Goal: Task Accomplishment & Management: Use online tool/utility

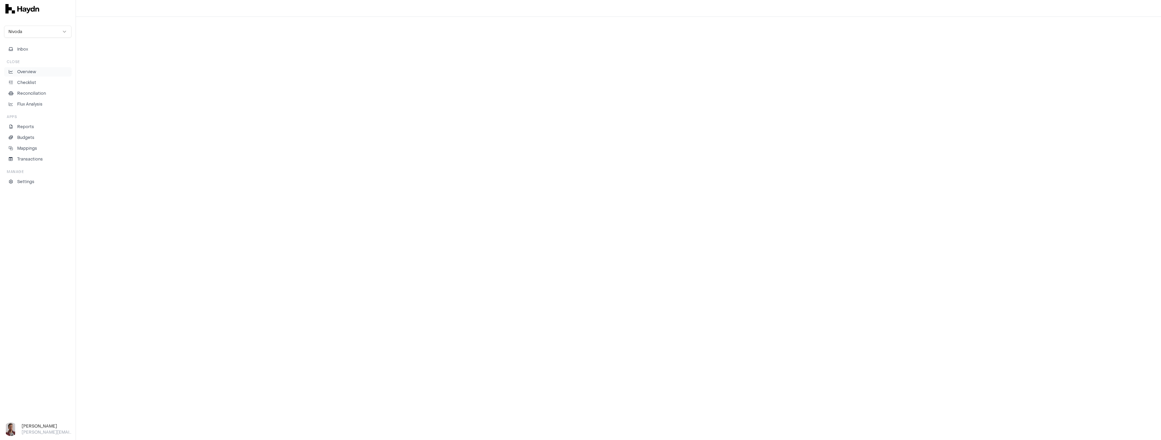
click at [20, 71] on p "Overview" at bounding box center [26, 72] width 19 height 6
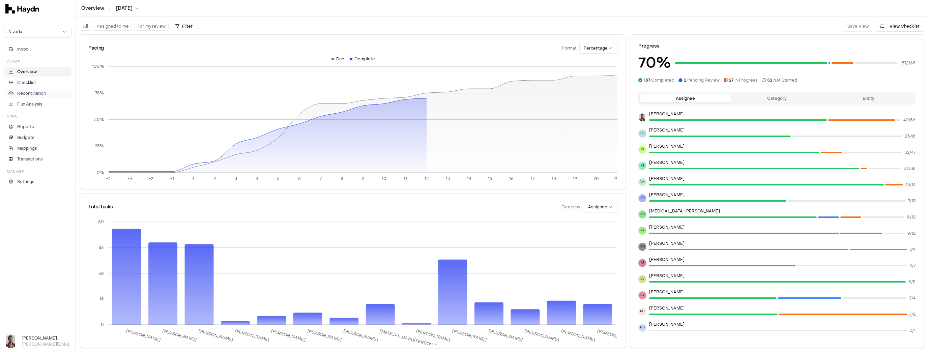
click at [32, 94] on p "Reconciliation" at bounding box center [31, 93] width 29 height 6
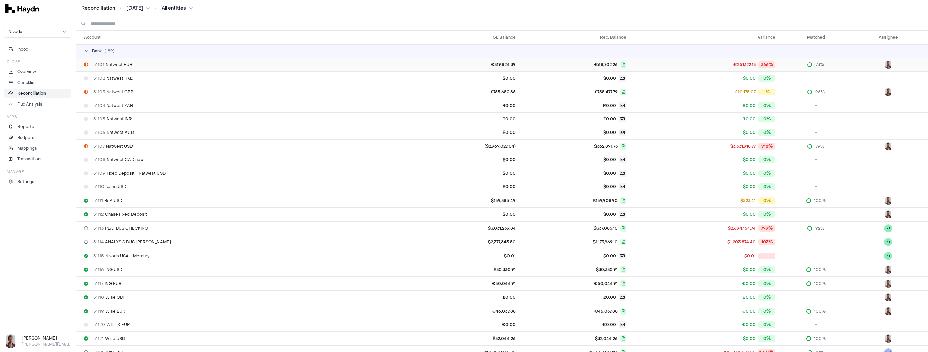
click at [121, 67] on td "51101 Natwest EUR" at bounding box center [242, 65] width 333 height 14
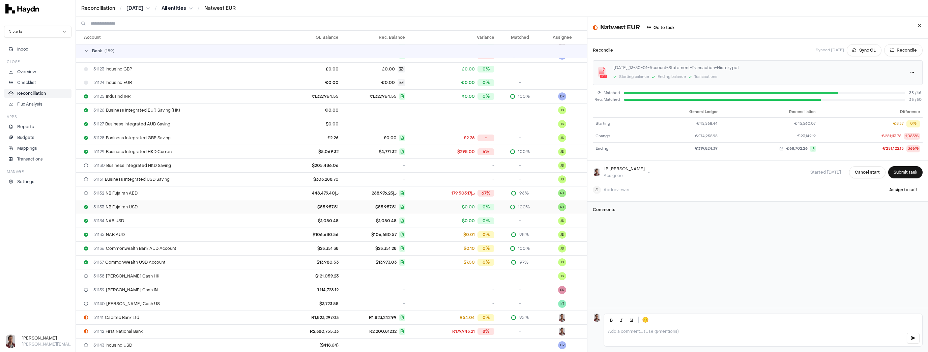
scroll to position [405, 0]
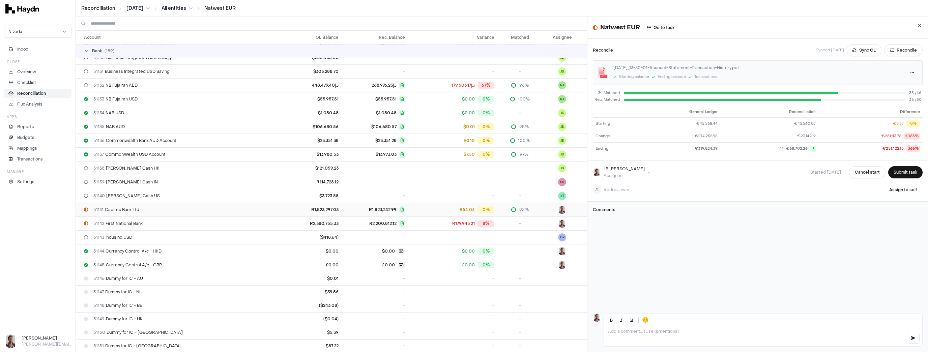
click at [179, 211] on td "51141 Capitec Bank Ltd" at bounding box center [175, 210] width 199 height 14
click at [39, 82] on li "Checklist" at bounding box center [37, 83] width 61 height 6
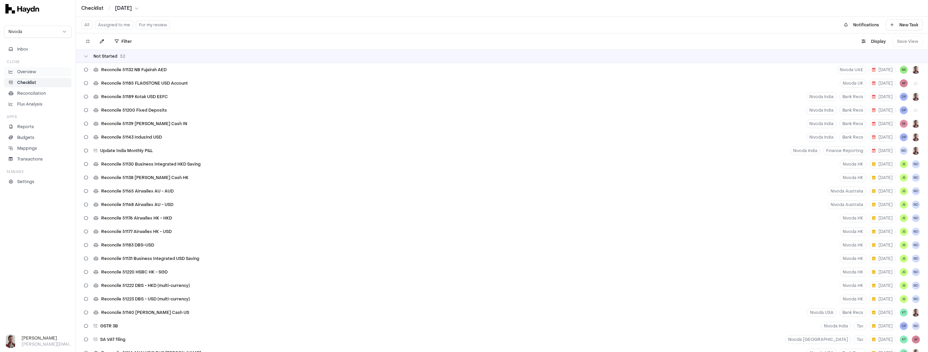
click at [32, 70] on p "Overview" at bounding box center [26, 72] width 19 height 6
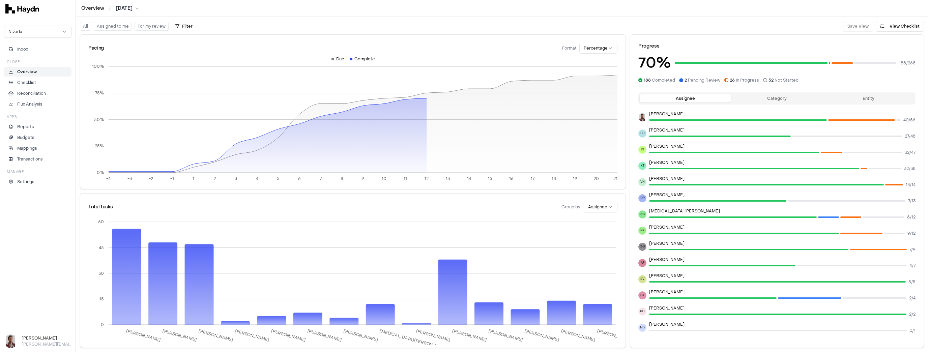
click at [151, 28] on button "For my review" at bounding box center [152, 26] width 34 height 9
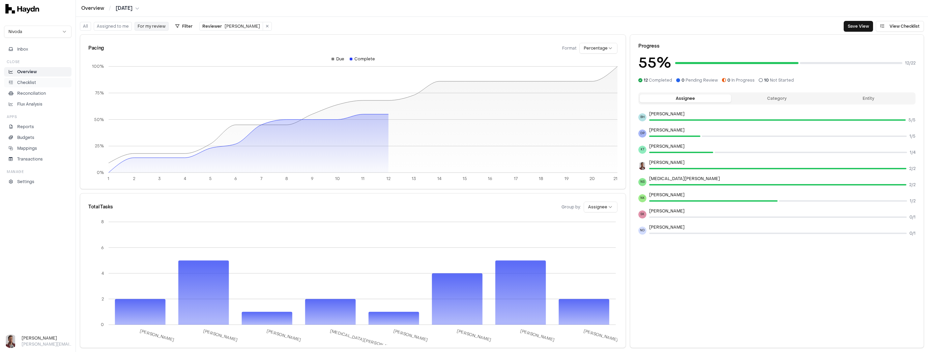
click at [32, 84] on p "Checklist" at bounding box center [26, 83] width 19 height 6
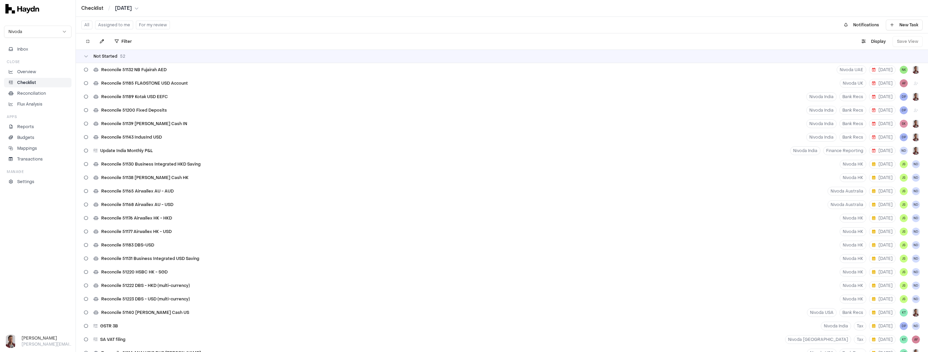
click at [147, 27] on button "For my review" at bounding box center [153, 25] width 34 height 9
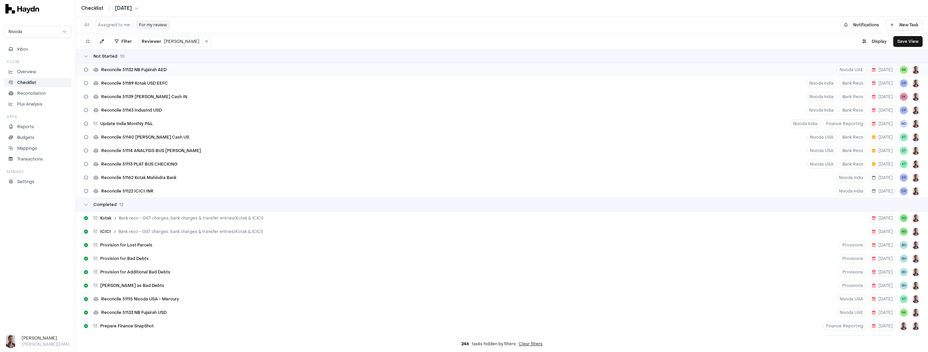
click at [147, 69] on span "Reconcile 51132 NB Fujairah AED" at bounding box center [133, 69] width 65 height 5
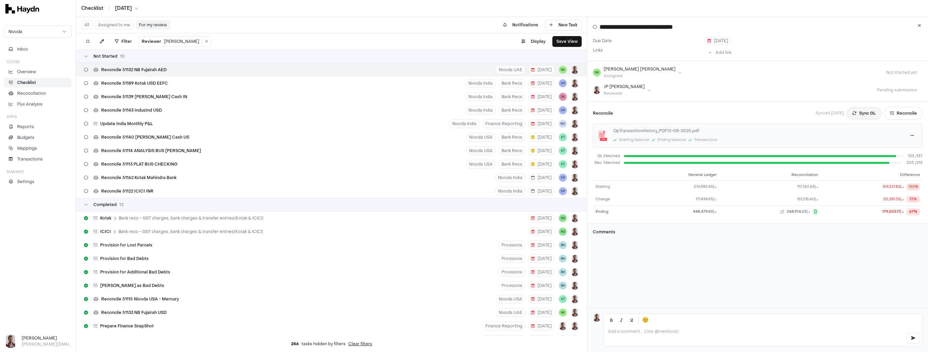
click at [323, 112] on icon at bounding box center [855, 113] width 4 height 4
click at [323, 115] on button "Reconcile" at bounding box center [904, 113] width 38 height 12
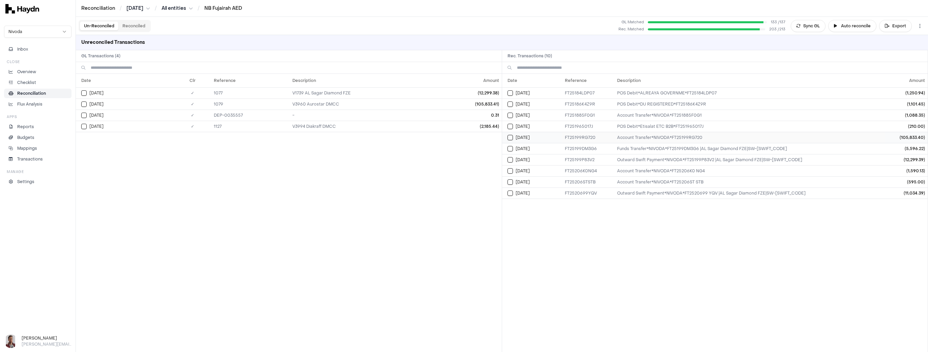
click at [323, 138] on button "Select reconciliation transaction 34898" at bounding box center [510, 137] width 5 height 5
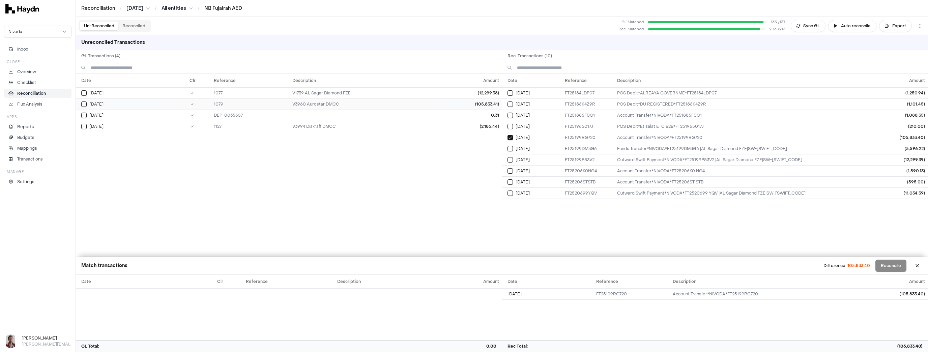
click at [85, 105] on button "Select GL transaction 7902210" at bounding box center [83, 104] width 5 height 5
click at [323, 161] on button "Select reconciliation transaction 34916" at bounding box center [510, 159] width 5 height 5
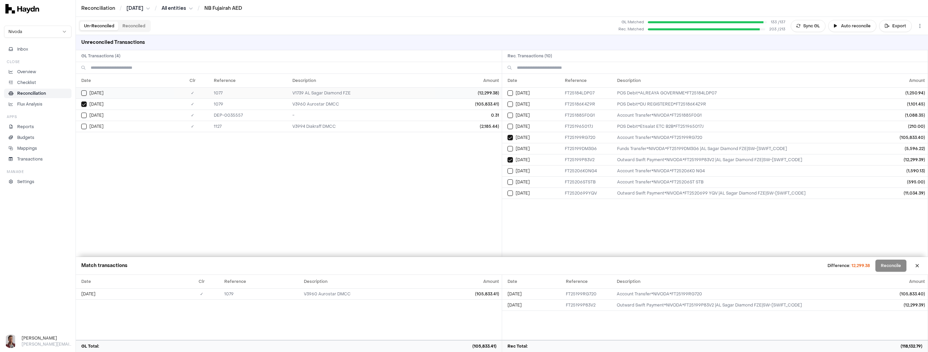
click at [85, 92] on button "Select GL transaction 7902209" at bounding box center [83, 92] width 5 height 5
click at [323, 265] on button "Reconcile" at bounding box center [891, 266] width 31 height 12
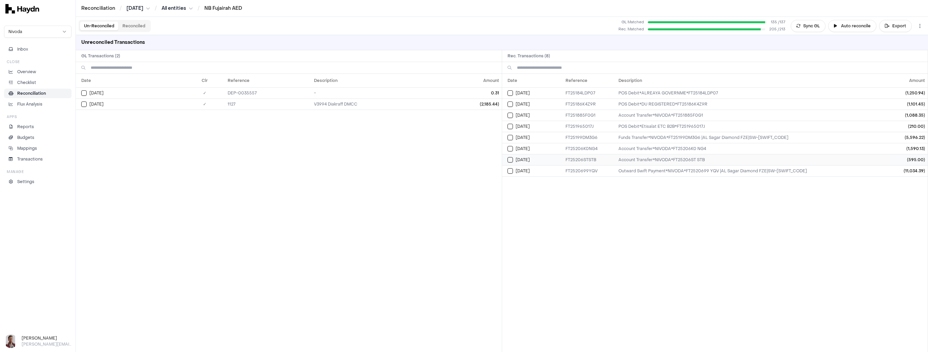
click at [323, 155] on td "[DATE]" at bounding box center [532, 159] width 61 height 11
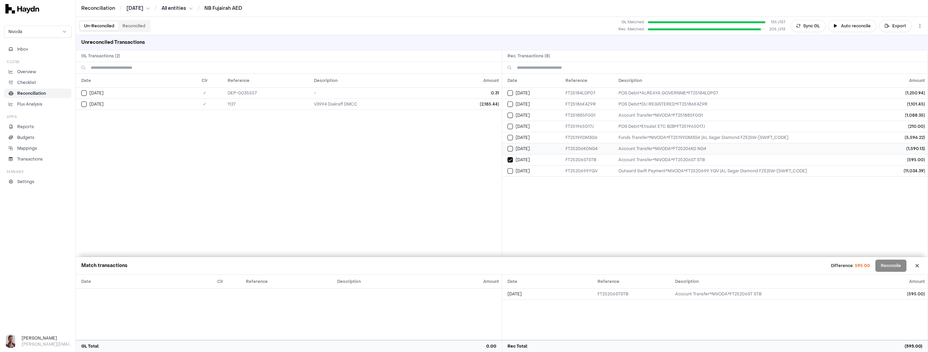
click at [323, 147] on button "Select reconciliation transaction 34960" at bounding box center [510, 148] width 5 height 5
click at [83, 103] on button "Select GL transaction 9432269" at bounding box center [83, 104] width 5 height 5
click at [83, 90] on button "Select GL transaction 9432286" at bounding box center [83, 92] width 5 height 5
click at [323, 268] on button "Reconcile" at bounding box center [891, 266] width 31 height 12
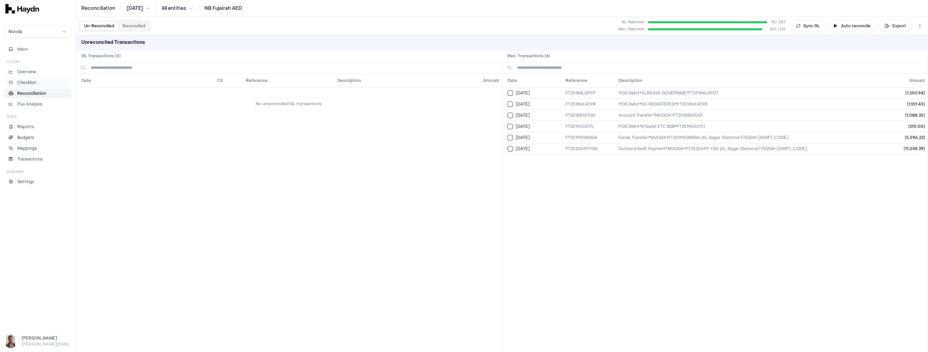
click at [40, 82] on li "Checklist" at bounding box center [37, 83] width 61 height 6
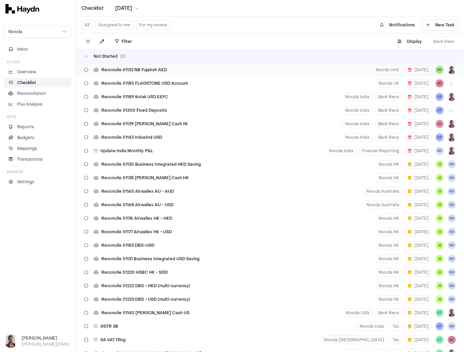
click at [143, 67] on span "Reconcile 51132 NB Fujairah AED" at bounding box center [133, 69] width 65 height 5
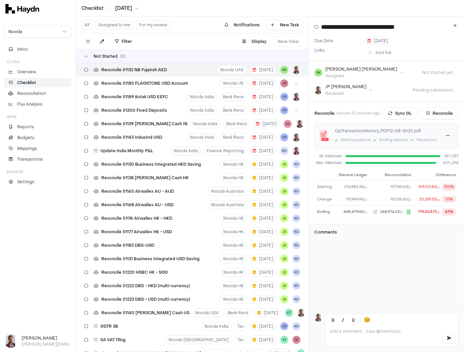
click at [131, 7] on html "Checklist / [DATE] Nivoda Inbox Close Overview Checklist Reconciliation Flux An…" at bounding box center [232, 176] width 464 height 352
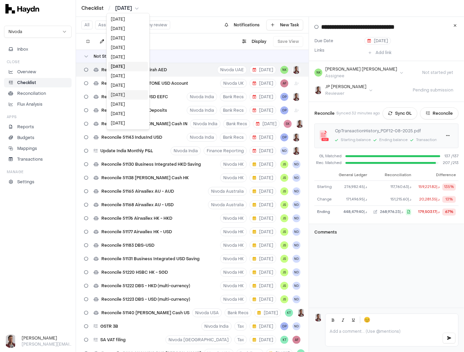
click at [127, 98] on div "[DATE]" at bounding box center [128, 94] width 40 height 9
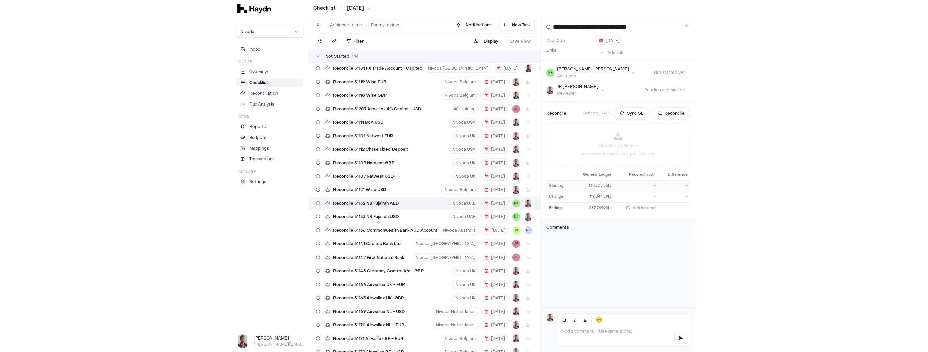
scroll to position [896, 0]
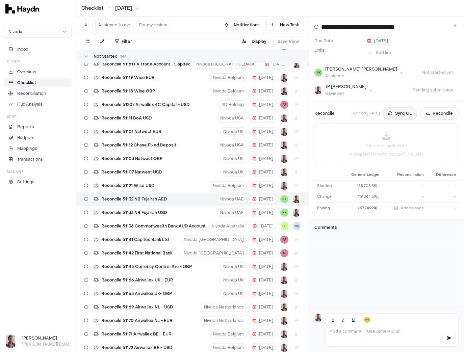
click at [323, 116] on button "Sync GL" at bounding box center [399, 113] width 35 height 12
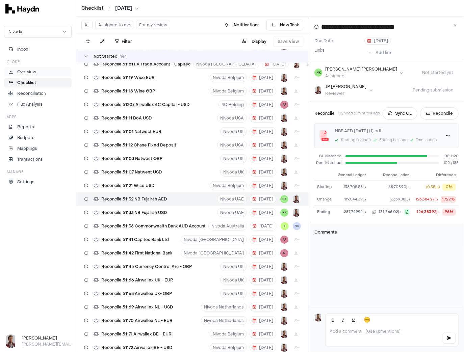
click at [29, 73] on p "Overview" at bounding box center [26, 72] width 19 height 6
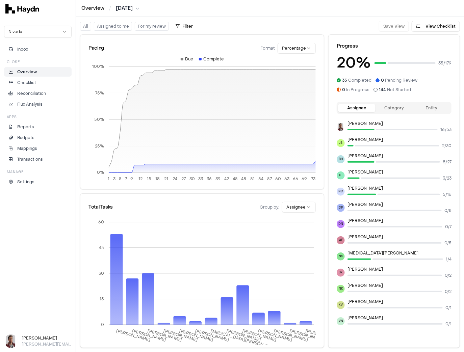
click at [120, 9] on html "Overview / [DATE] Nivoda Inbox Close Overview Checklist Reconciliation Flux Ana…" at bounding box center [232, 176] width 464 height 352
click at [126, 37] on div "[DATE]" at bounding box center [129, 37] width 40 height 9
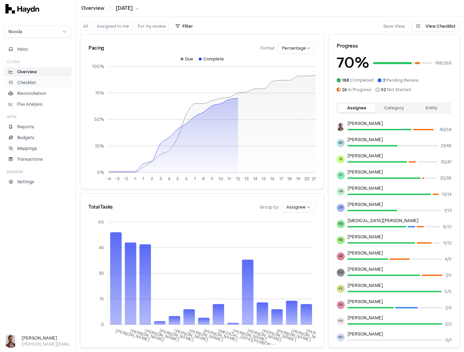
click at [33, 82] on p "Checklist" at bounding box center [26, 83] width 19 height 6
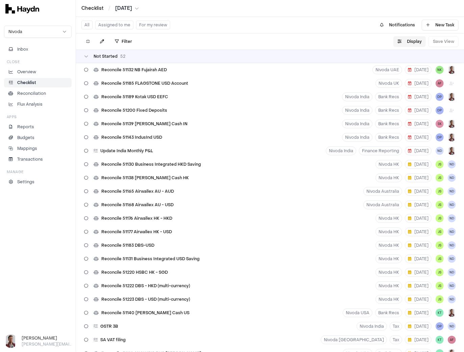
click at [323, 42] on button "Display" at bounding box center [409, 41] width 32 height 11
click at [323, 58] on html "Checklist / [DATE] Nivoda Inbox Close Overview Checklist Reconciliation Flux An…" at bounding box center [232, 176] width 464 height 352
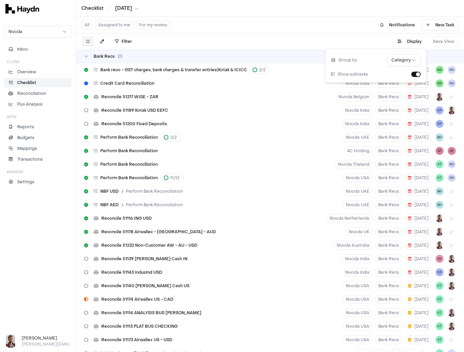
click at [86, 41] on icon at bounding box center [88, 41] width 4 height 4
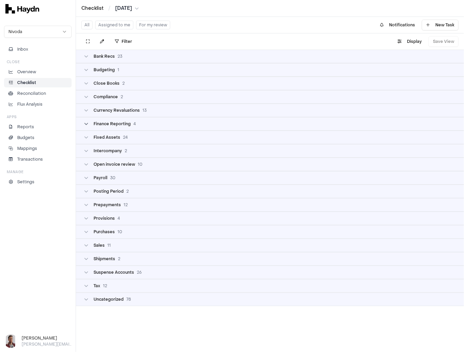
click at [119, 124] on span "Finance Reporting" at bounding box center [111, 123] width 37 height 5
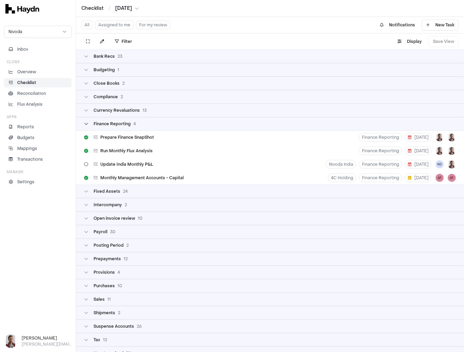
click at [118, 123] on span "Finance Reporting" at bounding box center [111, 123] width 37 height 5
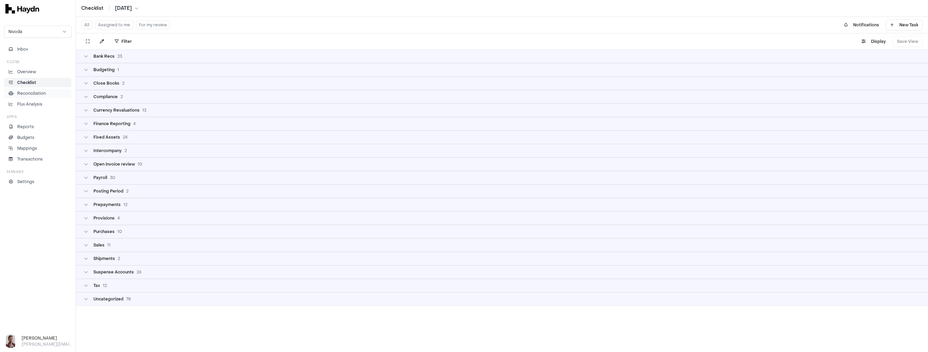
click at [34, 93] on p "Reconciliation" at bounding box center [31, 93] width 29 height 6
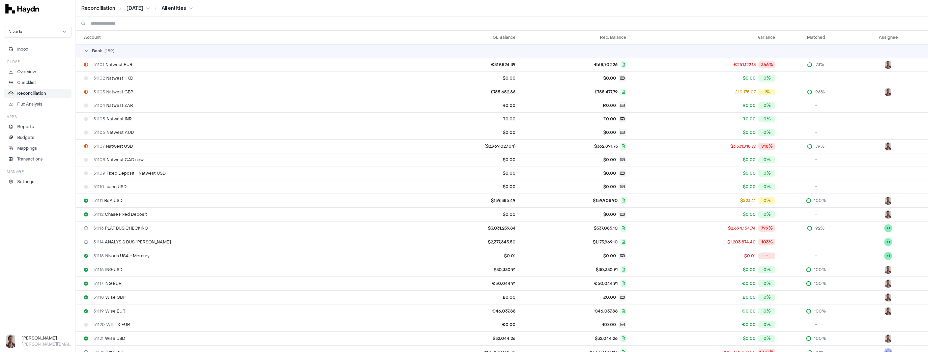
click at [111, 23] on input at bounding box center [507, 23] width 832 height 13
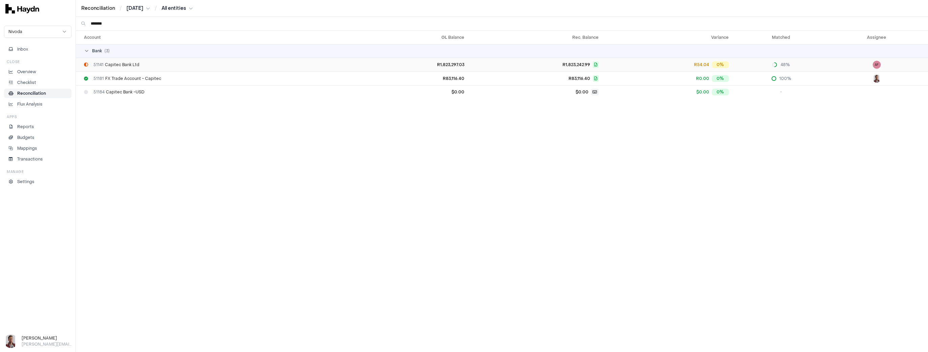
type input "*******"
click at [129, 63] on span "51141 Capitec Bank Ltd" at bounding box center [116, 64] width 46 height 5
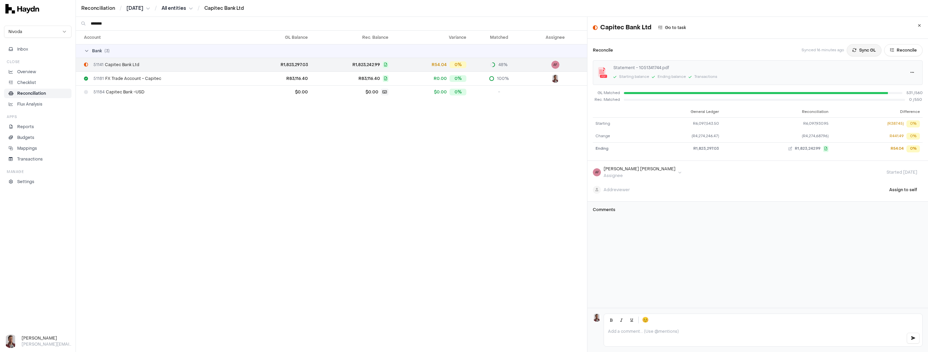
click at [323, 52] on button "Sync GL" at bounding box center [864, 50] width 35 height 12
click at [135, 9] on html "Reconciliation / [DATE] / All entities / Capitec Bank Ltd Nivoda Inbox Close Ov…" at bounding box center [464, 176] width 928 height 352
click at [138, 123] on div "[DATE]" at bounding box center [139, 122] width 40 height 9
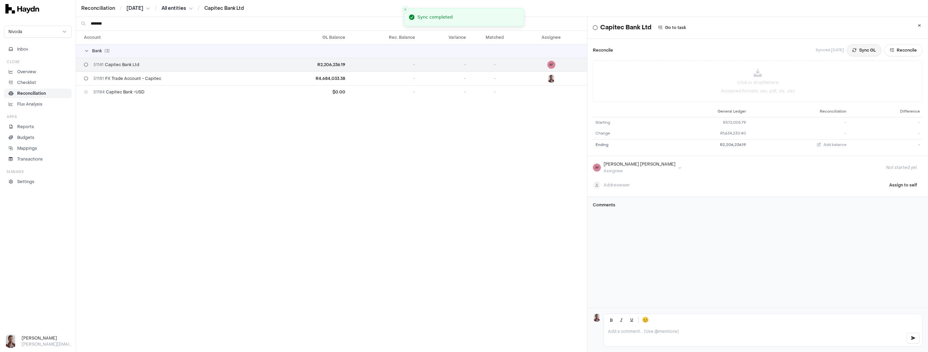
click at [323, 50] on button "Sync GL" at bounding box center [864, 50] width 35 height 12
click at [132, 8] on html "Reconciliation / [DATE] / All entities / Capitec Bank Ltd Nivoda Inbox Close Ov…" at bounding box center [464, 176] width 928 height 352
click at [141, 59] on div "[DATE]" at bounding box center [140, 56] width 40 height 9
click at [323, 49] on button "Sync GL" at bounding box center [864, 50] width 35 height 12
click at [135, 8] on html "Reconciliation / [DATE] / All entities / Capitec Bank Ltd Nivoda Inbox Close Ov…" at bounding box center [464, 176] width 928 height 352
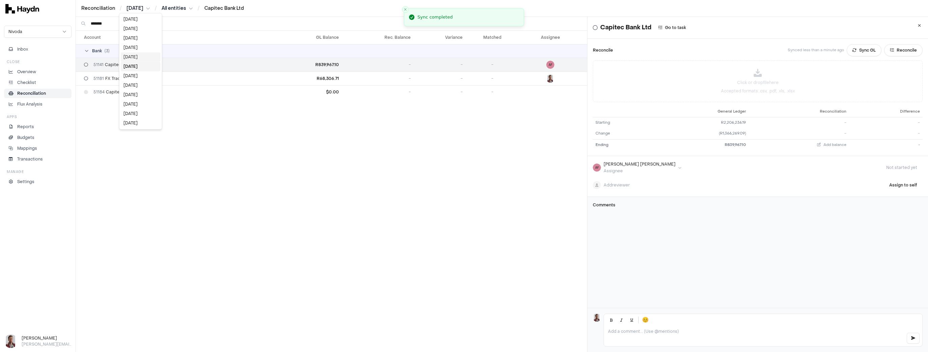
click at [138, 59] on div "[DATE]" at bounding box center [141, 56] width 40 height 9
click at [323, 52] on button "Sync GL" at bounding box center [864, 50] width 35 height 12
click at [140, 7] on html "Reconciliation / [DATE] / All entities / Capitec Bank Ltd Nivoda Inbox Close Ov…" at bounding box center [464, 176] width 928 height 352
click at [136, 61] on div "[DATE]" at bounding box center [141, 56] width 40 height 9
click at [323, 51] on button "Sync GL" at bounding box center [864, 50] width 35 height 12
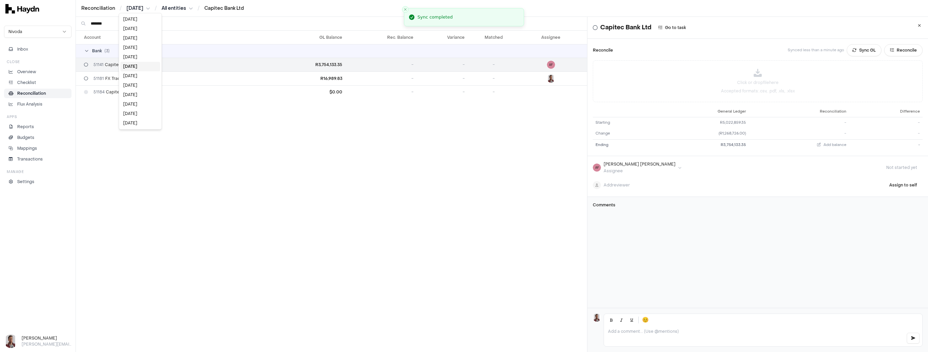
click at [131, 7] on html "Reconciliation / [DATE] / All entities / Capitec Bank Ltd Nivoda Inbox Close Ov…" at bounding box center [464, 176] width 928 height 352
click at [134, 56] on div "[DATE]" at bounding box center [140, 56] width 40 height 9
click at [323, 49] on button "Sync GL" at bounding box center [864, 50] width 35 height 12
click at [136, 8] on html "Reconciliation / [DATE] / All entities / Capitec Bank Ltd Nivoda Inbox Close Ov…" at bounding box center [464, 176] width 928 height 352
click at [136, 55] on div "[DATE]" at bounding box center [141, 56] width 40 height 9
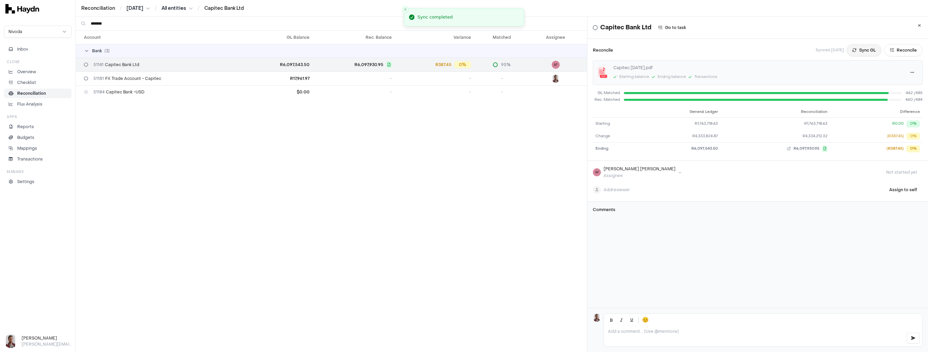
click at [323, 52] on button "Sync GL" at bounding box center [864, 50] width 35 height 12
click at [323, 50] on button "Reconcile" at bounding box center [904, 50] width 38 height 12
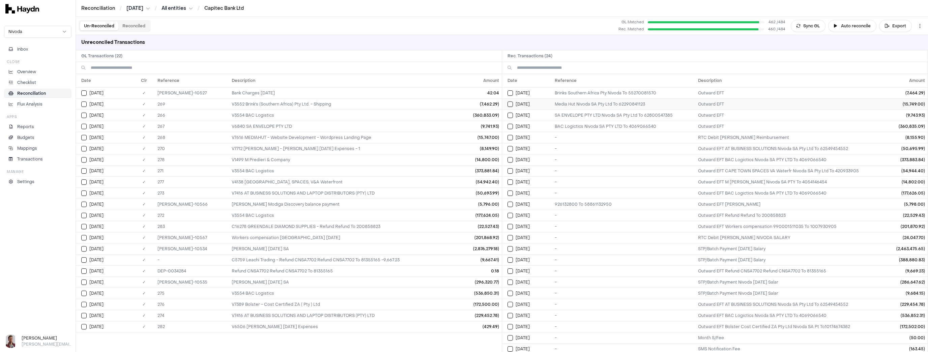
scroll to position [0, 0]
click at [323, 93] on button "Select reconciliation transaction 5126" at bounding box center [510, 92] width 5 height 5
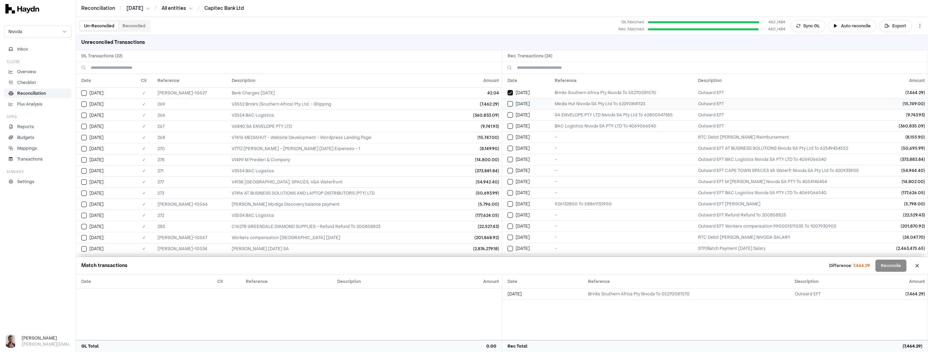
click at [323, 103] on button "Select reconciliation transaction 5127" at bounding box center [510, 103] width 5 height 5
click at [323, 115] on button "Select reconciliation transaction 5128" at bounding box center [510, 114] width 5 height 5
click at [323, 126] on button "Select reconciliation transaction 5129" at bounding box center [510, 125] width 5 height 5
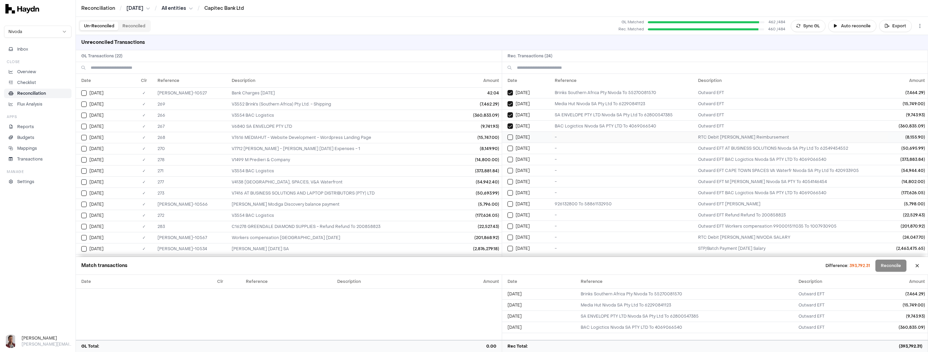
click at [323, 137] on button "Select reconciliation transaction 5213" at bounding box center [510, 137] width 5 height 5
click at [323, 147] on button "Select reconciliation transaction 5225" at bounding box center [510, 148] width 5 height 5
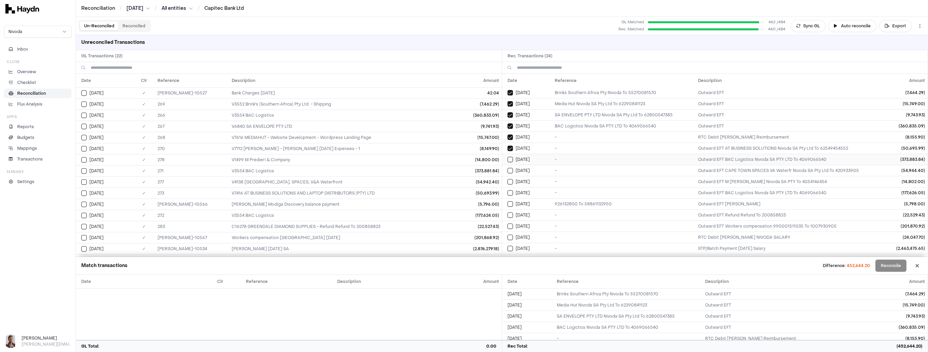
click at [323, 158] on button "Select reconciliation transaction 5227" at bounding box center [510, 159] width 5 height 5
click at [323, 169] on button "Select reconciliation transaction 5226" at bounding box center [510, 170] width 5 height 5
click at [323, 181] on button "Select reconciliation transaction 5228" at bounding box center [510, 181] width 5 height 5
click at [323, 193] on button "Select reconciliation transaction 5337" at bounding box center [510, 192] width 5 height 5
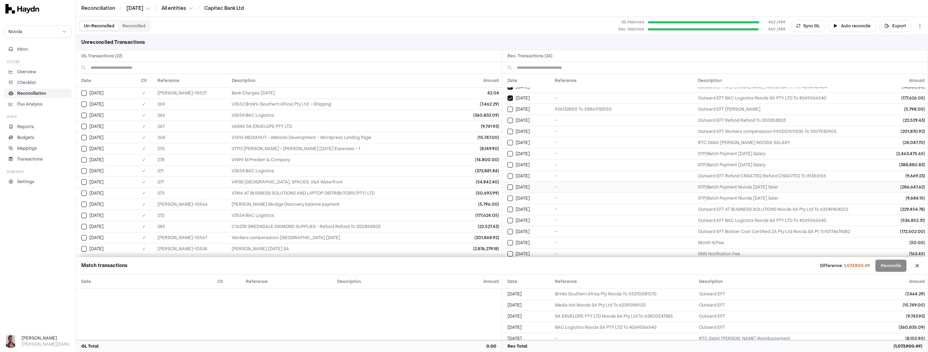
scroll to position [96, 0]
click at [323, 108] on button "Select reconciliation transaction 5332" at bounding box center [510, 108] width 5 height 5
click at [323, 119] on button "Select reconciliation transaction 5354" at bounding box center [510, 119] width 5 height 5
click at [323, 128] on button "Select reconciliation transaction 5353" at bounding box center [510, 130] width 5 height 5
click at [323, 143] on button "Select reconciliation transaction 5403" at bounding box center [510, 141] width 5 height 5
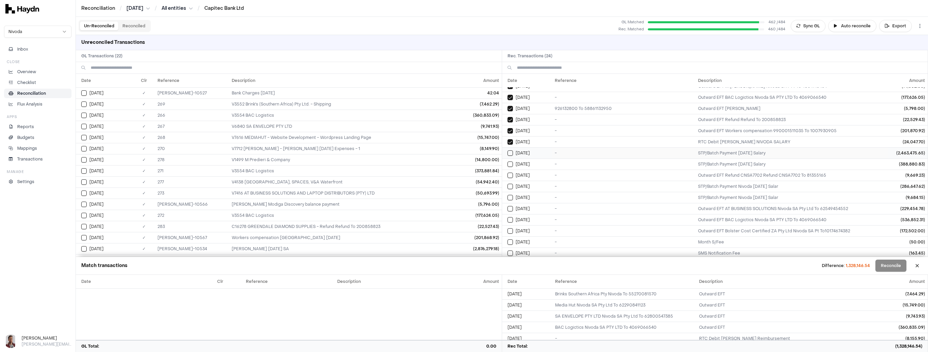
click at [323, 154] on button "Select reconciliation transaction 5404" at bounding box center [510, 152] width 5 height 5
click at [323, 164] on button "Select reconciliation transaction 5405" at bounding box center [510, 164] width 5 height 5
click at [323, 173] on button "Select reconciliation transaction 5425" at bounding box center [510, 175] width 5 height 5
click at [323, 186] on button "Select reconciliation transaction 5415" at bounding box center [510, 186] width 5 height 5
click at [323, 197] on button "Select reconciliation transaction 5416" at bounding box center [510, 197] width 5 height 5
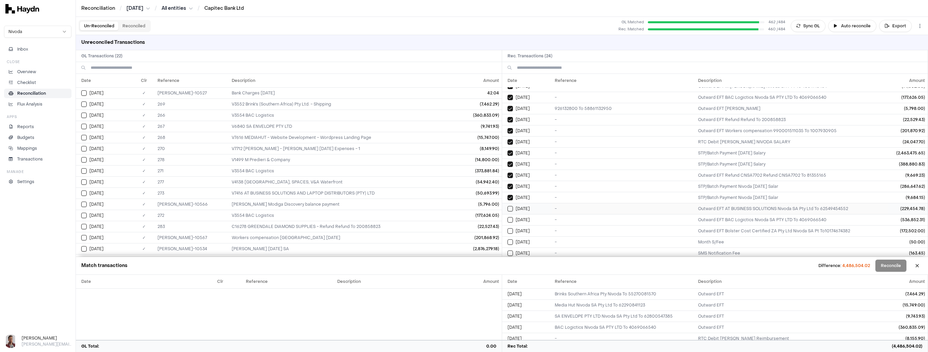
click at [323, 207] on button "Select reconciliation transaction 5449" at bounding box center [510, 208] width 5 height 5
click at [323, 217] on button "Select reconciliation transaction 5451" at bounding box center [510, 219] width 5 height 5
click at [323, 228] on button "Select reconciliation transaction 5450" at bounding box center [510, 230] width 5 height 5
click at [323, 240] on button "Select reconciliation transaction 5512" at bounding box center [510, 242] width 5 height 5
drag, startPoint x: 509, startPoint y: 251, endPoint x: 509, endPoint y: 238, distance: 13.2
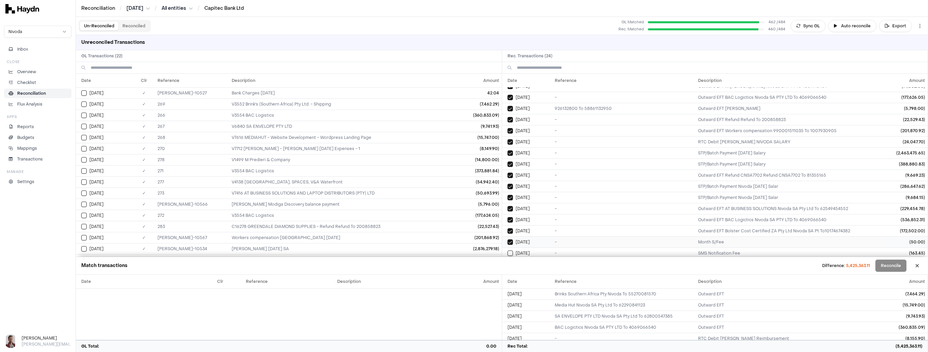
click at [323, 251] on button "Select reconciliation transaction 5513" at bounding box center [510, 253] width 5 height 5
click at [85, 91] on button "Select GL transaction 8254910" at bounding box center [83, 92] width 5 height 5
click at [85, 101] on td "[DATE]" at bounding box center [104, 104] width 57 height 11
click at [84, 117] on button "Select GL transaction 8254881" at bounding box center [83, 115] width 5 height 5
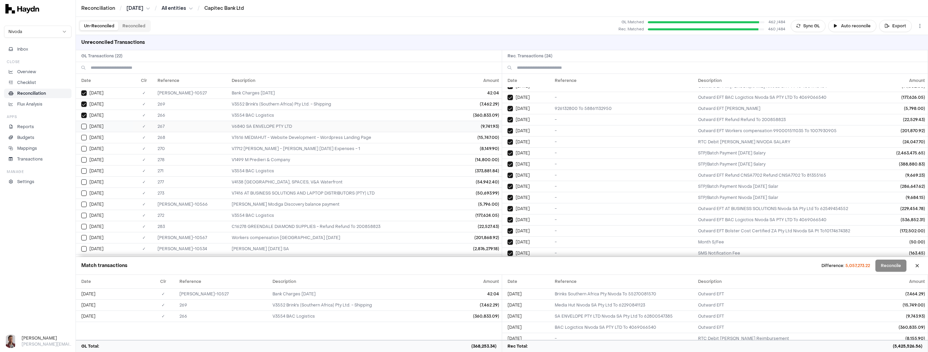
click at [82, 129] on td "[DATE]" at bounding box center [104, 126] width 57 height 11
click at [84, 139] on button "Select GL transaction 8254883" at bounding box center [83, 137] width 5 height 5
click at [84, 149] on button "Select GL transaction 8254885" at bounding box center [83, 148] width 5 height 5
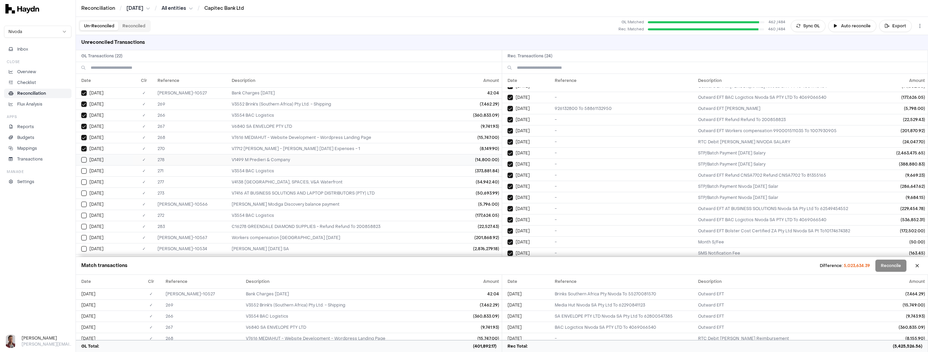
click at [84, 159] on button "Select GL transaction 8254893" at bounding box center [83, 159] width 5 height 5
click at [82, 171] on button "Select GL transaction 8254886" at bounding box center [83, 170] width 5 height 5
click at [84, 182] on button "Select GL transaction 8254892" at bounding box center [83, 181] width 5 height 5
click at [84, 194] on button "Select GL transaction 8254888" at bounding box center [83, 193] width 5 height 5
click at [84, 203] on button "Select GL transaction 8254913" at bounding box center [83, 204] width 5 height 5
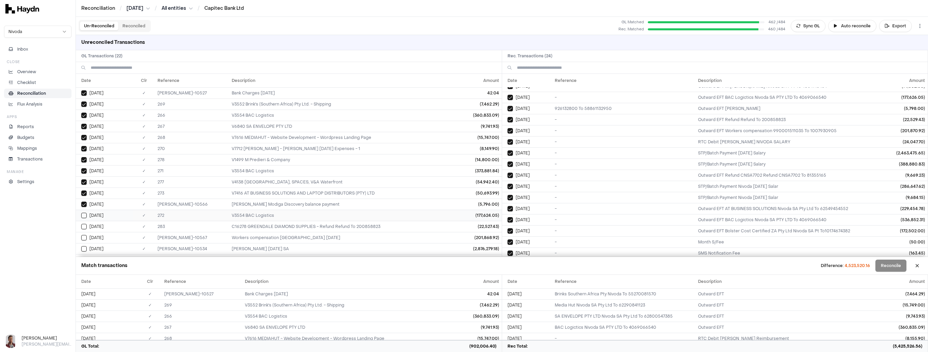
click at [84, 215] on button "Select GL transaction 8254887" at bounding box center [83, 215] width 5 height 5
drag, startPoint x: 84, startPoint y: 225, endPoint x: 83, endPoint y: 238, distance: 12.2
click at [84, 226] on button "Select GL transaction 8254895" at bounding box center [83, 226] width 5 height 5
click at [83, 238] on button "Select GL transaction 8254914" at bounding box center [83, 237] width 5 height 5
click at [83, 247] on button "Select GL transaction 8254911" at bounding box center [83, 248] width 5 height 5
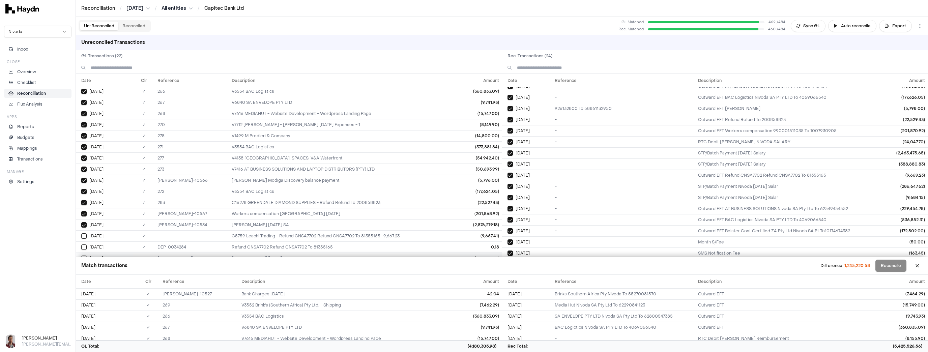
scroll to position [74, 0]
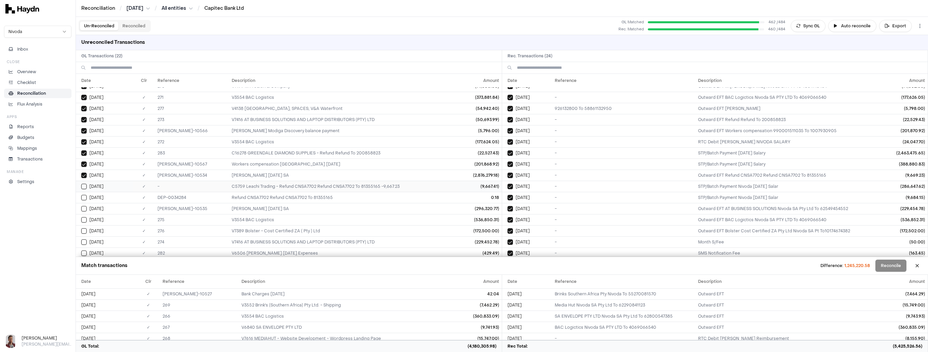
click at [83, 185] on button "Select GL transaction 8254899" at bounding box center [83, 186] width 5 height 5
click at [84, 195] on button "Select GL transaction 8254900" at bounding box center [83, 197] width 5 height 5
click at [84, 207] on button "Select GL transaction 8254912" at bounding box center [83, 208] width 5 height 5
drag, startPoint x: 86, startPoint y: 219, endPoint x: 85, endPoint y: 228, distance: 8.5
click at [86, 220] on button "Select GL transaction 8254890" at bounding box center [83, 219] width 5 height 5
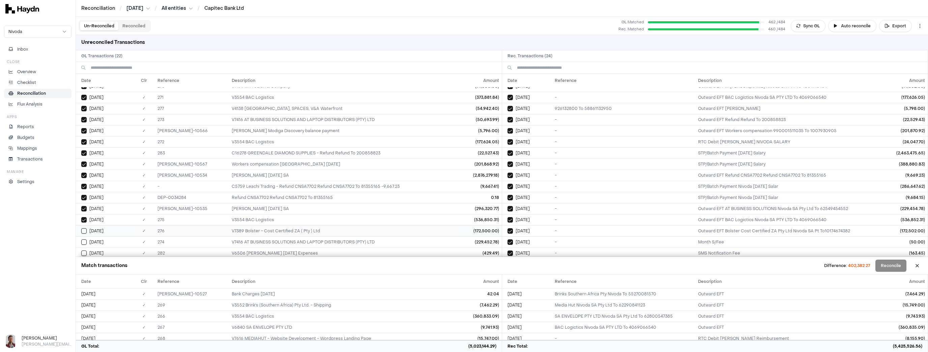
click at [85, 230] on button "Select GL transaction 8254891" at bounding box center [83, 230] width 5 height 5
click at [84, 240] on button "Select GL transaction 8254889" at bounding box center [83, 242] width 5 height 5
click at [83, 251] on button "Select GL transaction 8254894" at bounding box center [83, 253] width 5 height 5
click at [323, 270] on button "Reconcile" at bounding box center [891, 266] width 31 height 12
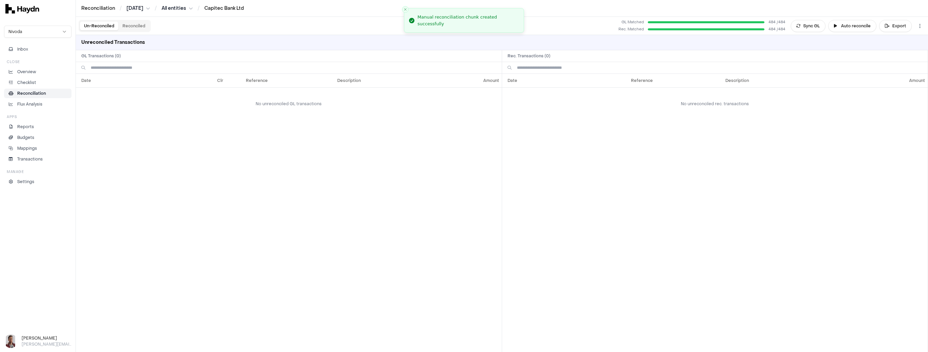
scroll to position [0, 0]
click at [132, 7] on html "Reconciliation / [DATE] / All entities / Capitec Bank Ltd Nivoda Inbox Close Ov…" at bounding box center [464, 176] width 928 height 352
click at [132, 56] on div "[DATE]" at bounding box center [140, 56] width 40 height 9
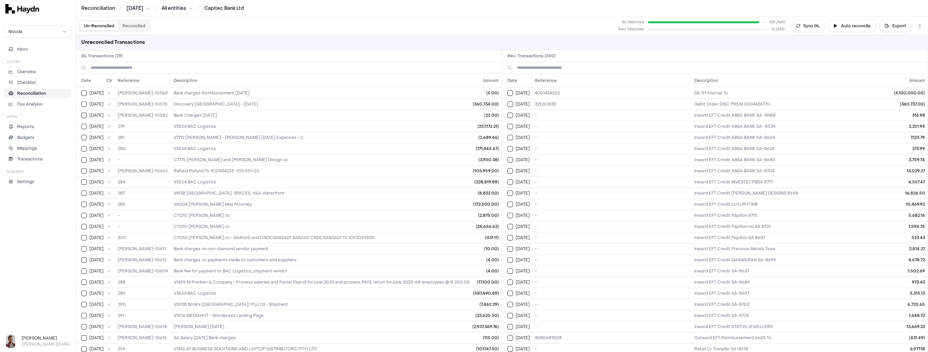
click at [158, 6] on span "/" at bounding box center [156, 8] width 5 height 7
click at [182, 7] on html "Reconciliation / [DATE] / All entities / Capitec Bank Ltd Nivoda Inbox Close Ov…" at bounding box center [464, 176] width 928 height 352
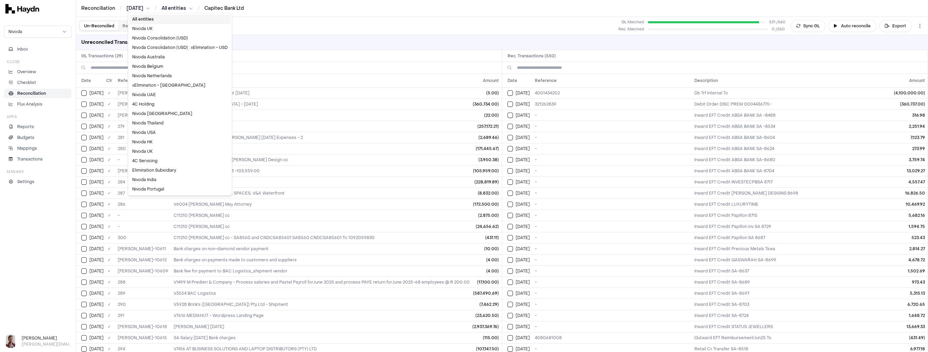
click at [148, 19] on div "All entities" at bounding box center [180, 19] width 101 height 9
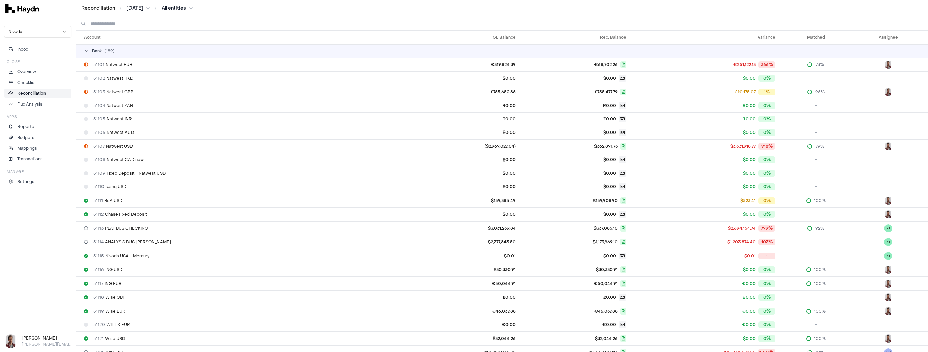
click at [181, 23] on input at bounding box center [507, 23] width 832 height 13
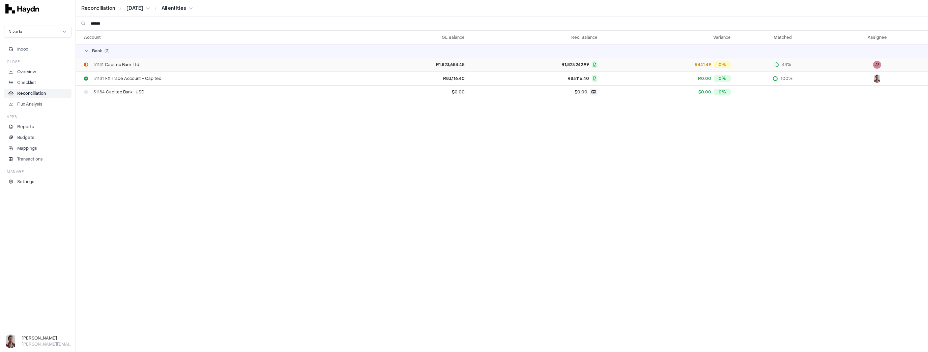
type input "******"
click at [134, 63] on span "51141 Capitec Bank Ltd" at bounding box center [116, 64] width 46 height 5
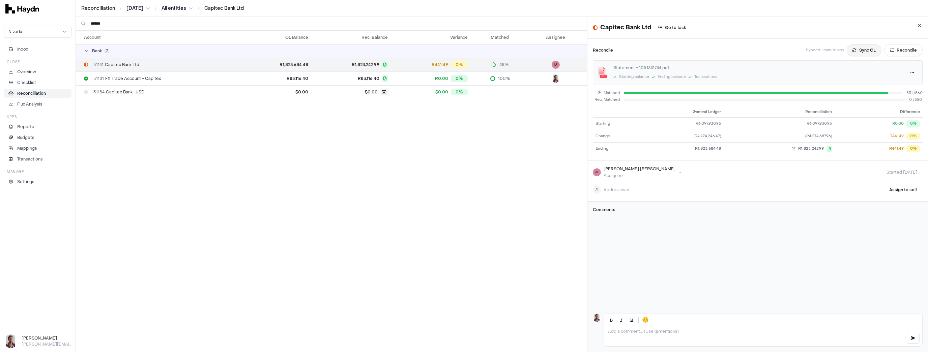
click at [323, 50] on button "Sync GL" at bounding box center [864, 50] width 35 height 12
click at [323, 48] on button "Reconcile" at bounding box center [904, 50] width 38 height 12
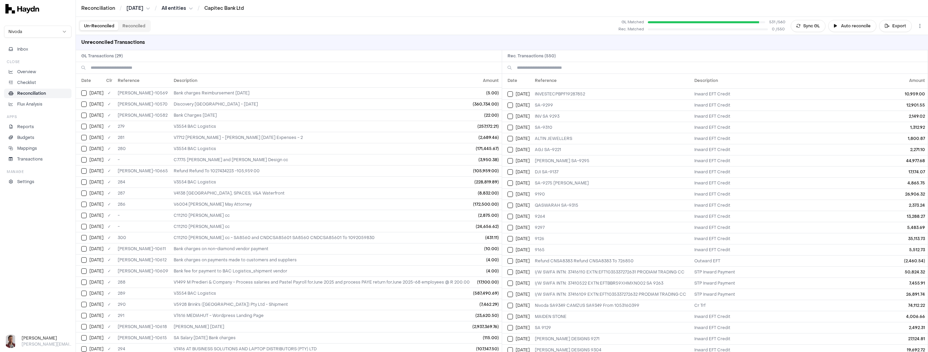
scroll to position [4418, 0]
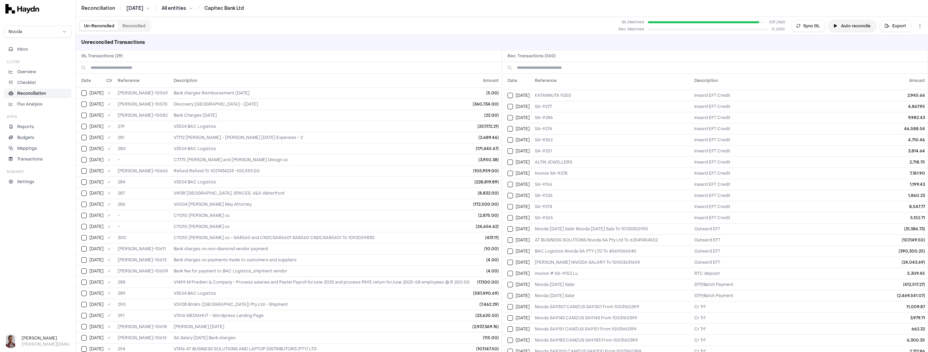
click at [323, 27] on button "Auto reconcile" at bounding box center [853, 26] width 48 height 12
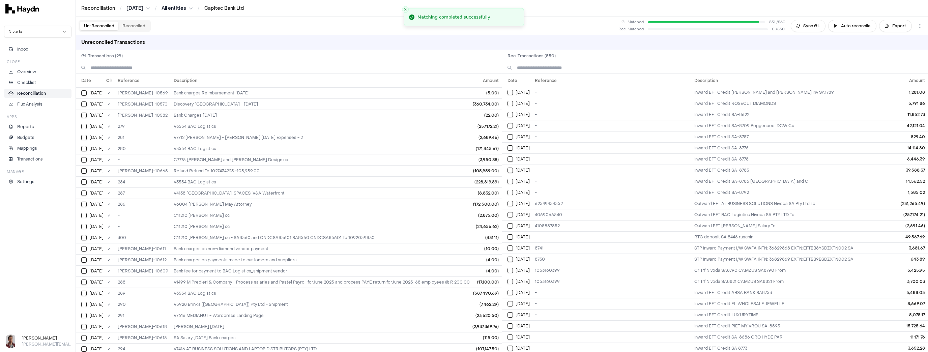
scroll to position [0, 0]
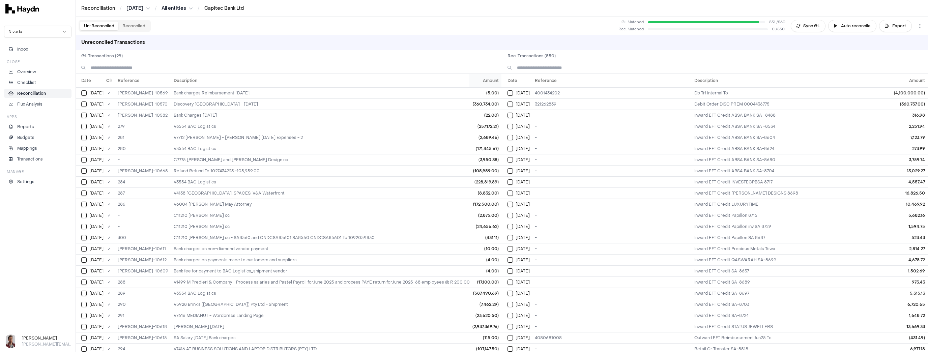
click at [323, 80] on th "Amount" at bounding box center [486, 80] width 32 height 13
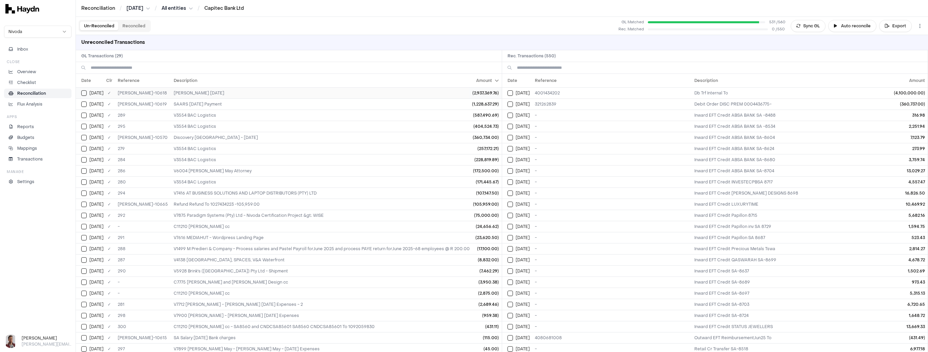
click at [85, 92] on button "Select GL transaction 8281809" at bounding box center [83, 92] width 5 height 5
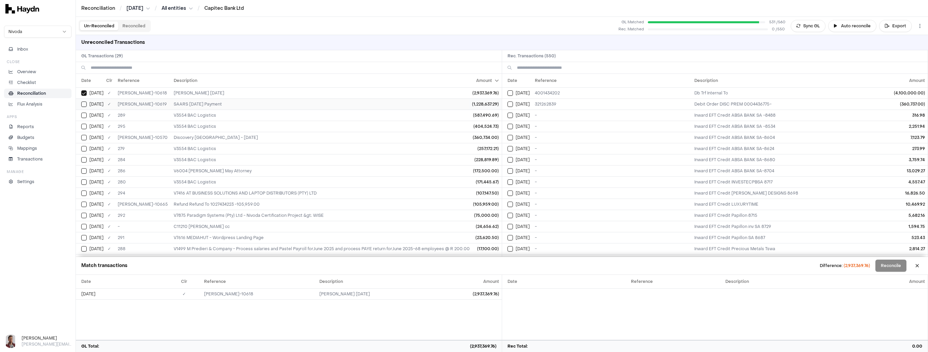
click at [83, 104] on button "Select GL transaction 8281810" at bounding box center [83, 104] width 5 height 5
click at [323, 92] on button "Select reconciliation transaction 37047" at bounding box center [510, 92] width 5 height 5
click at [135, 25] on button "Reconciled" at bounding box center [133, 26] width 31 height 9
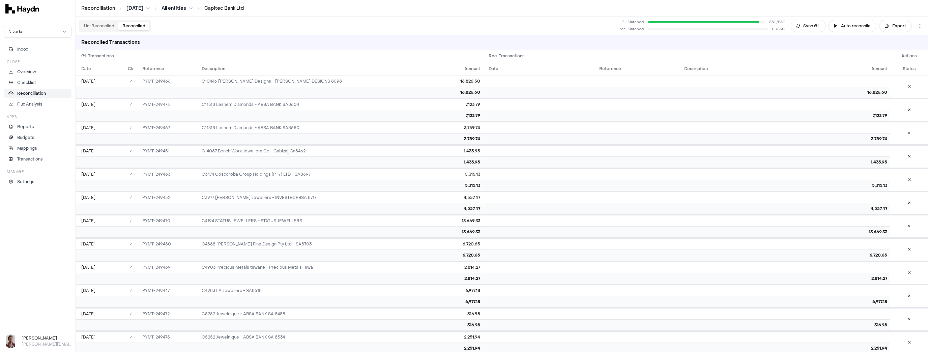
click at [100, 26] on button "Un-Reconciled" at bounding box center [99, 26] width 38 height 9
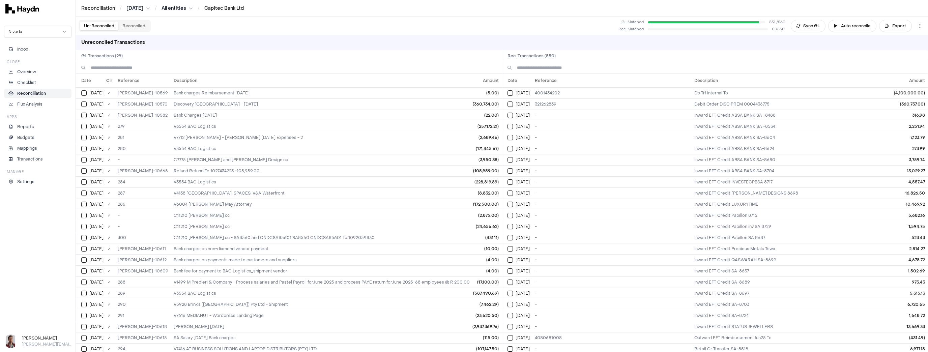
click at [179, 8] on html "Reconciliation / [DATE] / All entities / Capitec Bank Ltd Nivoda Inbox Close Ov…" at bounding box center [464, 176] width 928 height 352
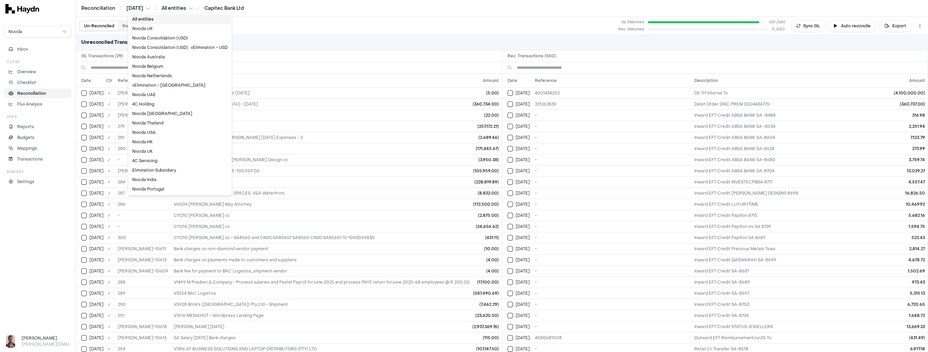
click at [157, 17] on div "All entities" at bounding box center [180, 19] width 101 height 9
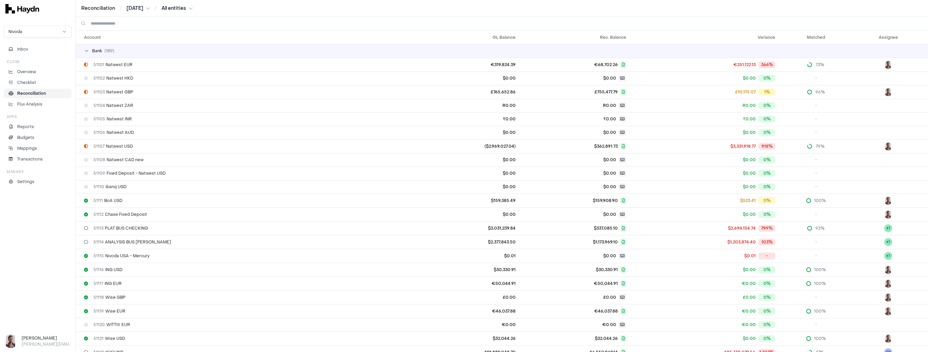
click at [131, 22] on input at bounding box center [507, 23] width 832 height 13
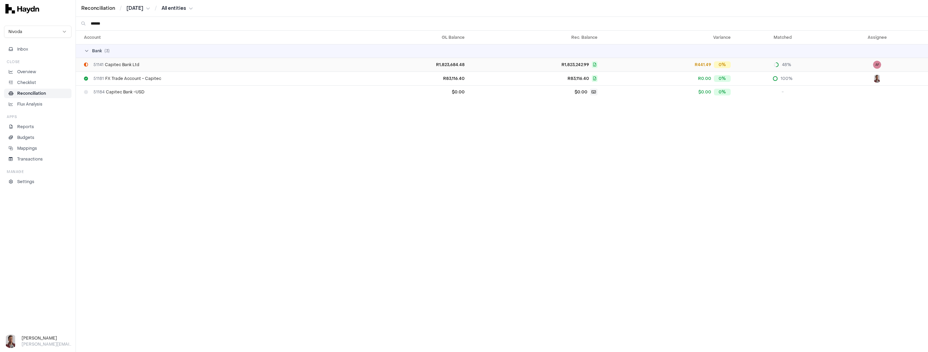
type input "******"
click at [130, 65] on span "51141 Capitec Bank Ltd" at bounding box center [116, 64] width 46 height 5
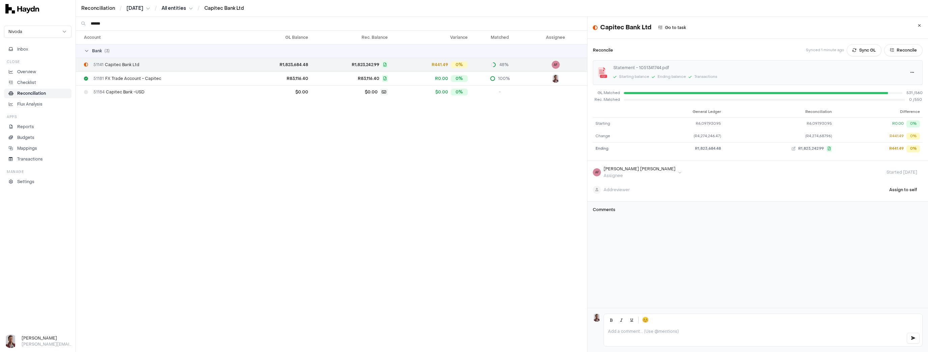
click at [323, 329] on p at bounding box center [754, 331] width 293 height 5
click at [323, 315] on div "[PERSON_NAME]" at bounding box center [657, 313] width 65 height 6
click at [163, 78] on div "51181 FX Trade Account - Capitec" at bounding box center [163, 78] width 159 height 5
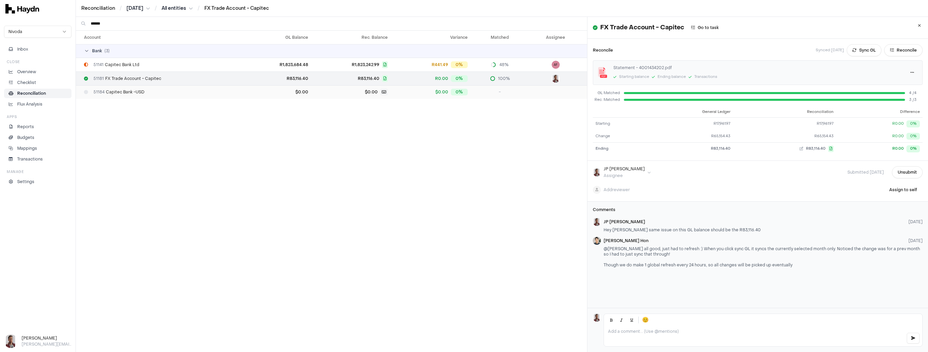
click at [133, 93] on span "51184 Capitec Bank -USD" at bounding box center [118, 91] width 51 height 5
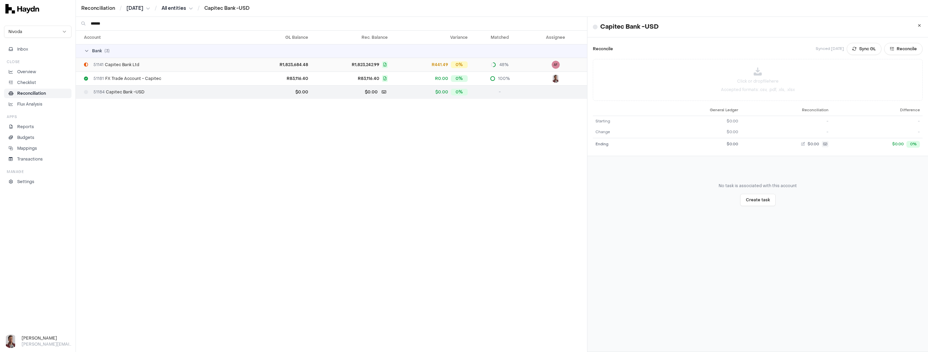
click at [149, 65] on div "51141 Capitec Bank Ltd" at bounding box center [163, 64] width 159 height 5
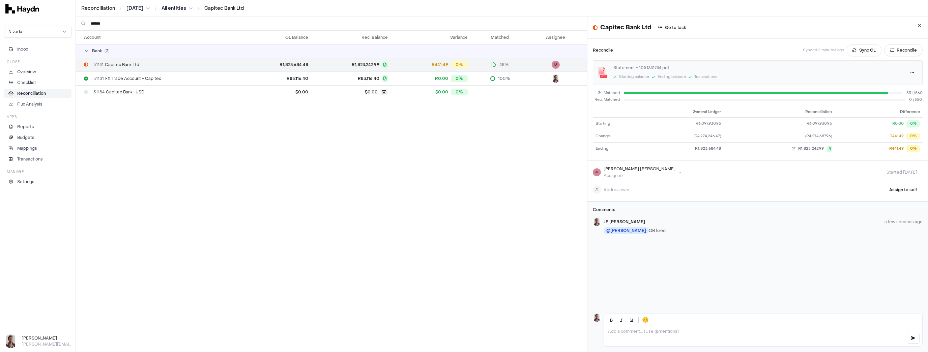
drag, startPoint x: 112, startPoint y: 24, endPoint x: 81, endPoint y: 22, distance: 31.1
click at [81, 22] on div "******" at bounding box center [331, 23] width 511 height 13
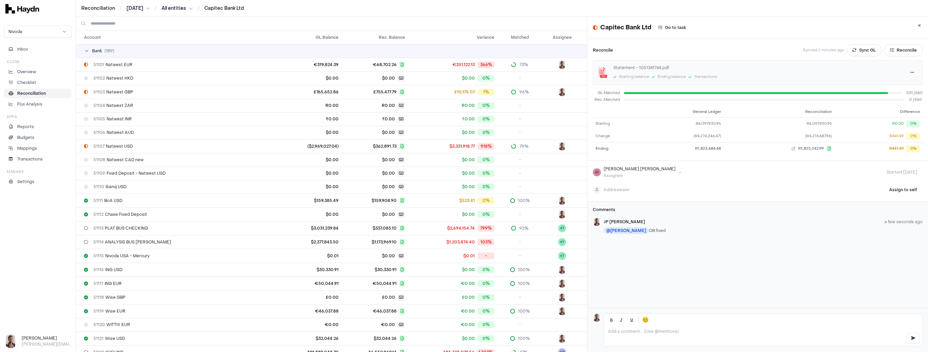
scroll to position [547, 0]
